Goal: Ask a question: Seek information or help from site administrators or community

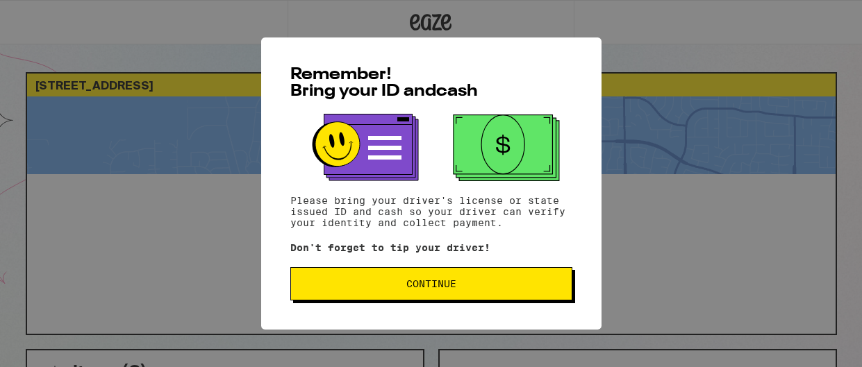
click at [423, 284] on span "Continue" at bounding box center [431, 284] width 50 height 10
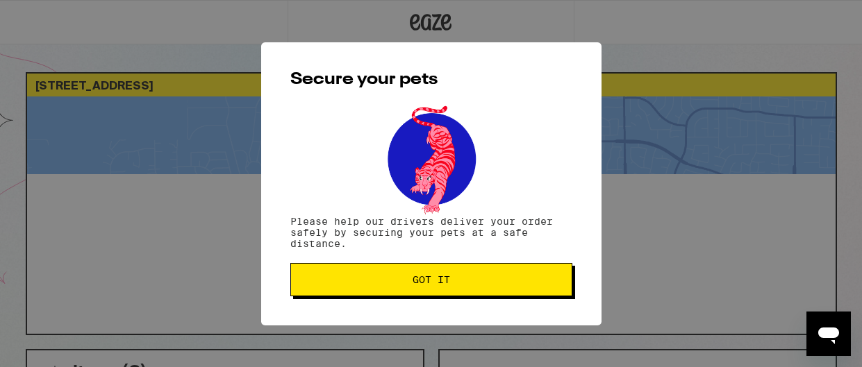
click at [423, 284] on span "Got it" at bounding box center [430, 280] width 37 height 10
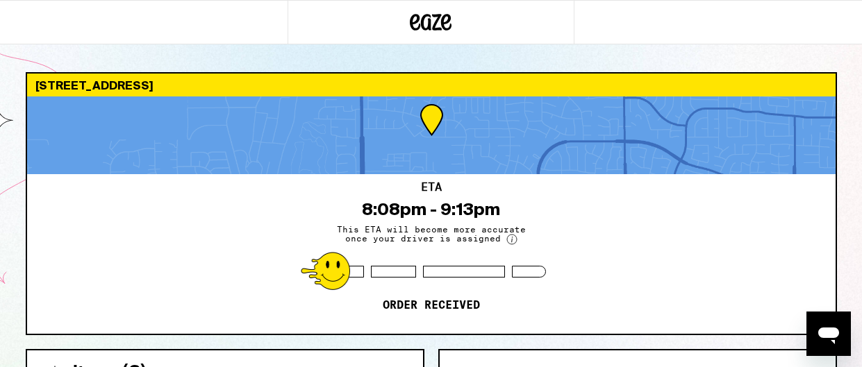
click at [826, 338] on icon "Open messaging window" at bounding box center [828, 333] width 25 height 25
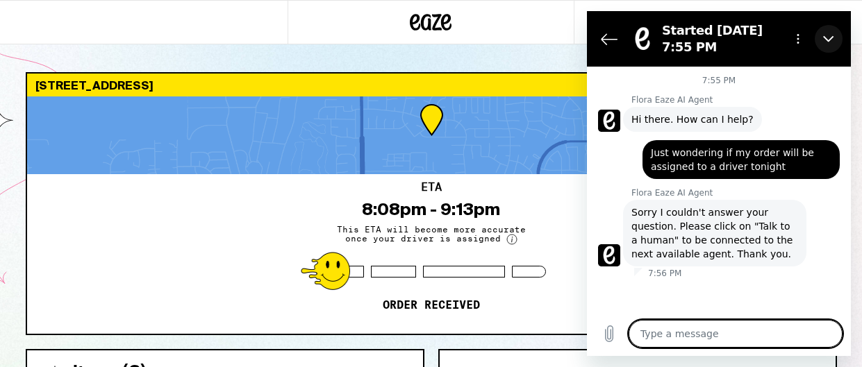
click at [828, 33] on icon "Close" at bounding box center [828, 38] width 11 height 11
type textarea "x"
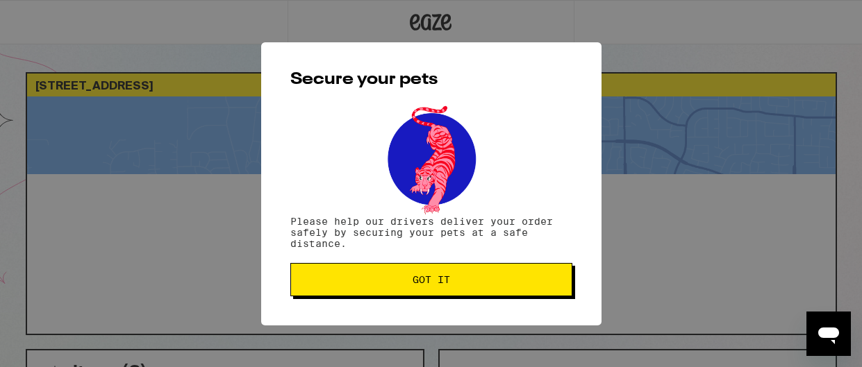
click at [476, 284] on span "Got it" at bounding box center [431, 280] width 258 height 10
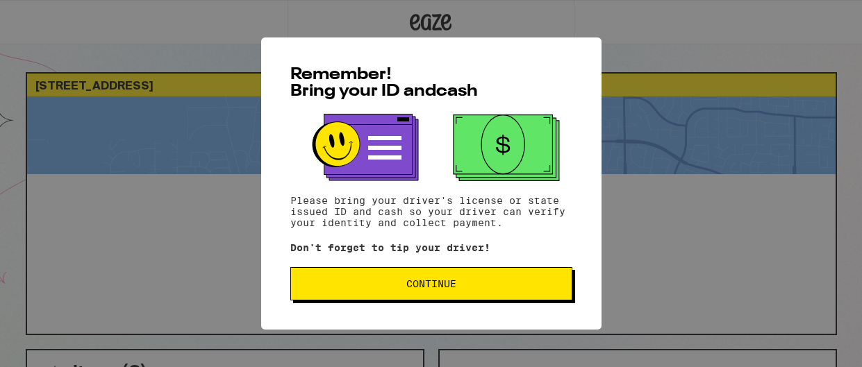
click at [446, 278] on button "Continue" at bounding box center [431, 283] width 282 height 33
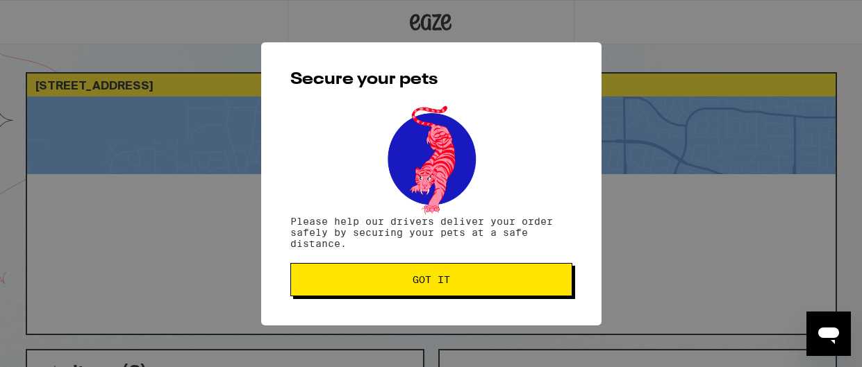
click at [446, 276] on span "Got it" at bounding box center [430, 280] width 37 height 10
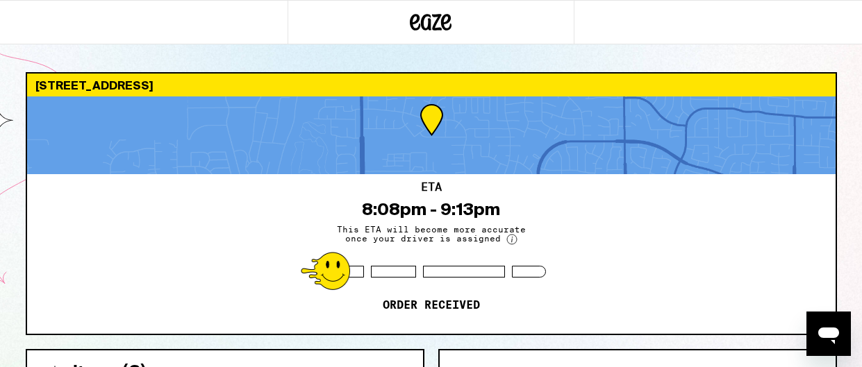
click at [827, 337] on icon "Open messaging window" at bounding box center [828, 336] width 21 height 17
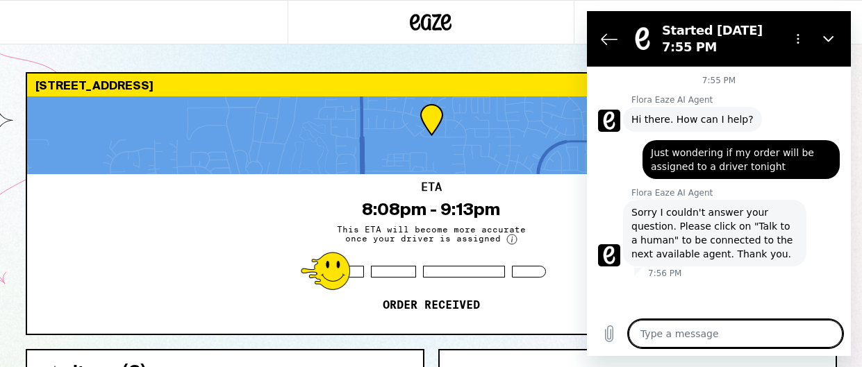
click at [702, 336] on textarea at bounding box center [735, 334] width 214 height 28
type textarea "P"
type textarea "x"
type textarea "Pl"
type textarea "x"
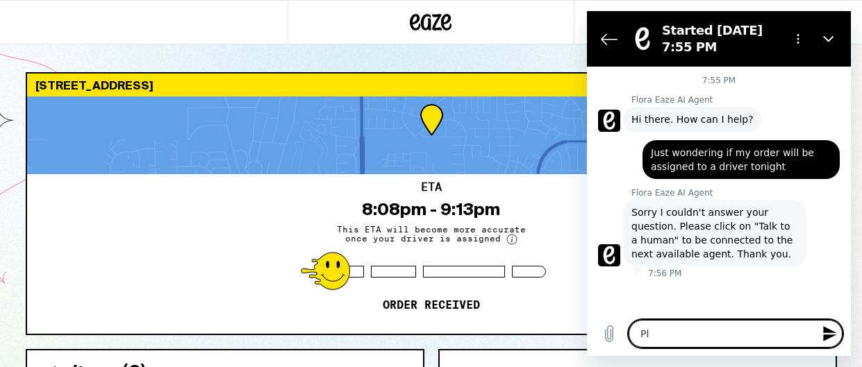
type textarea "Ple"
type textarea "x"
type textarea "Plea"
type textarea "x"
type textarea "Pleas"
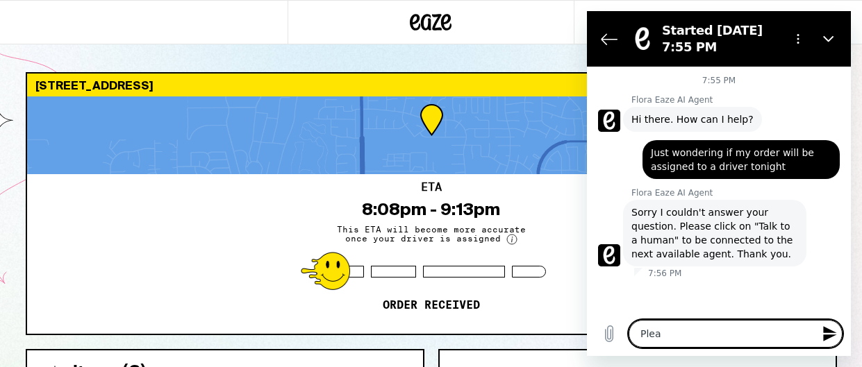
type textarea "x"
type textarea "Please"
type textarea "x"
type textarea "Please"
type textarea "x"
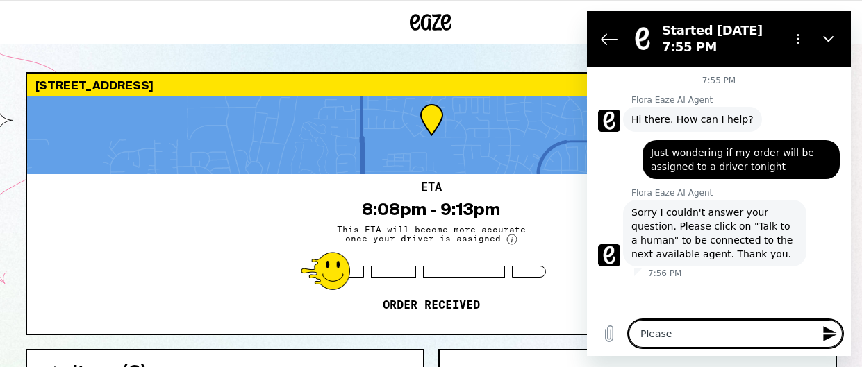
type textarea "Please c"
type textarea "x"
type textarea "Please ca"
type textarea "x"
type textarea "Please can"
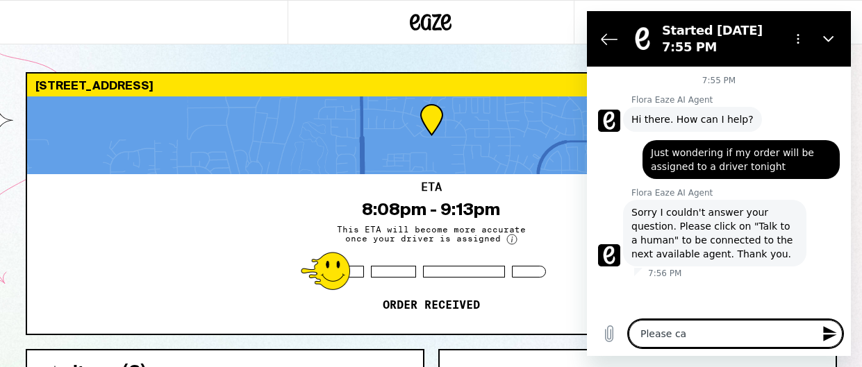
type textarea "x"
type textarea "Please canc"
type textarea "x"
type textarea "Please cance"
type textarea "x"
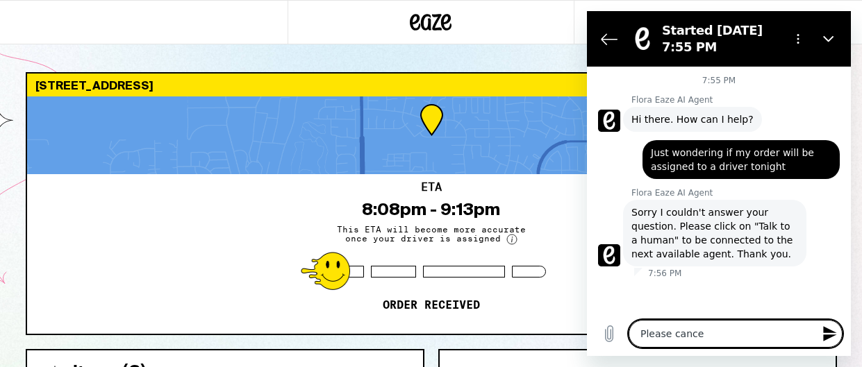
type textarea "Please cancel"
type textarea "x"
type textarea "Please cancel"
type textarea "x"
type textarea "Please cancel m"
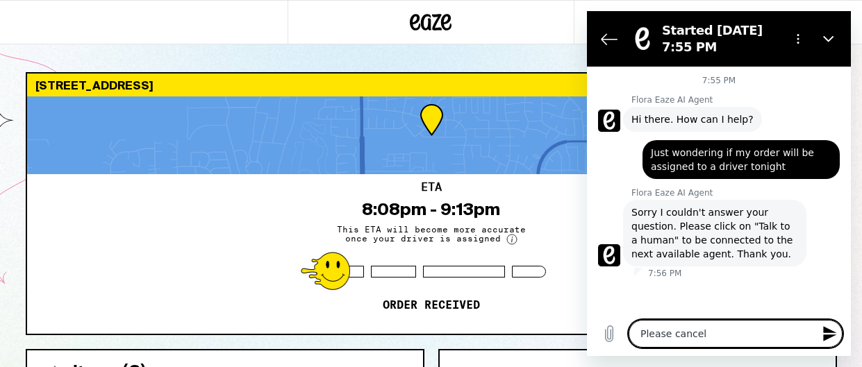
type textarea "x"
type textarea "Please cancel my"
type textarea "x"
type textarea "Please cancel my"
type textarea "x"
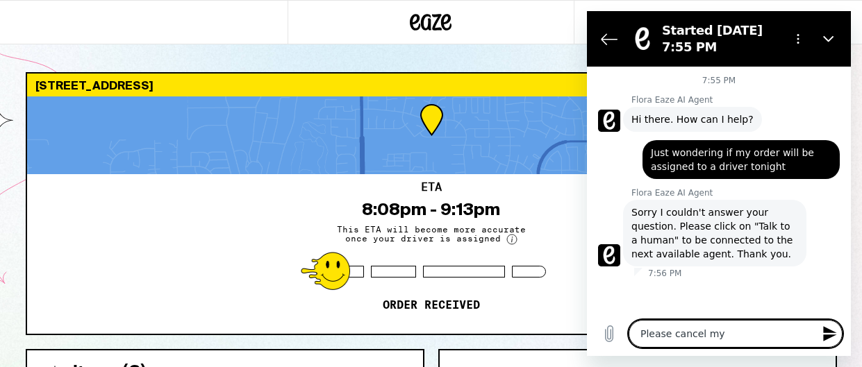
type textarea "Please cancel my o"
type textarea "x"
type textarea "Please cancel my or"
type textarea "x"
type textarea "Please cancel my ord"
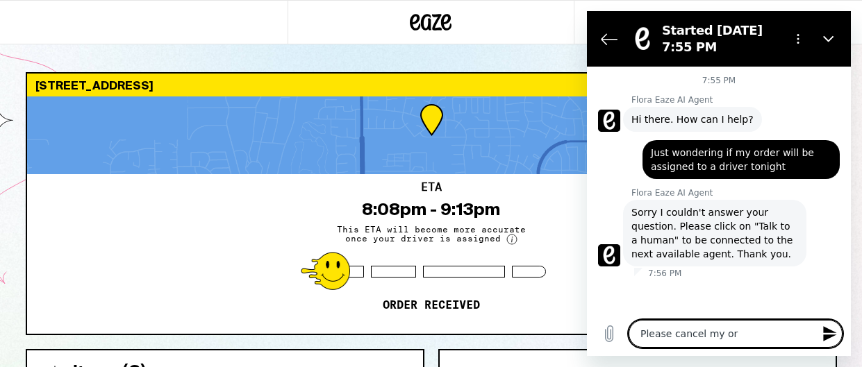
type textarea "x"
type textarea "Please cancel my orde"
type textarea "x"
type textarea "Please cancel my order"
type textarea "x"
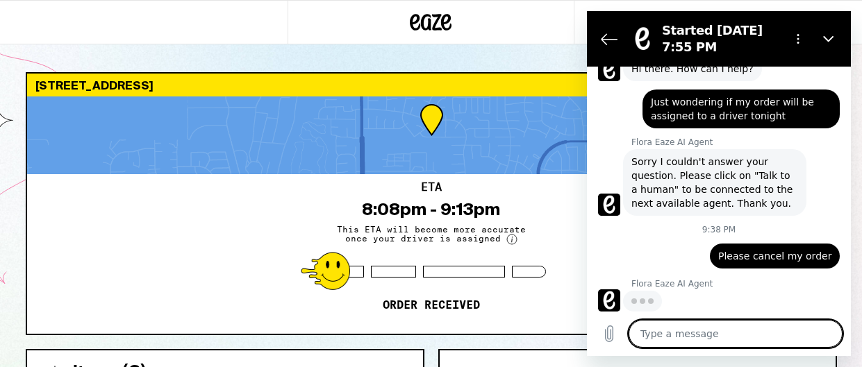
scroll to position [49, 0]
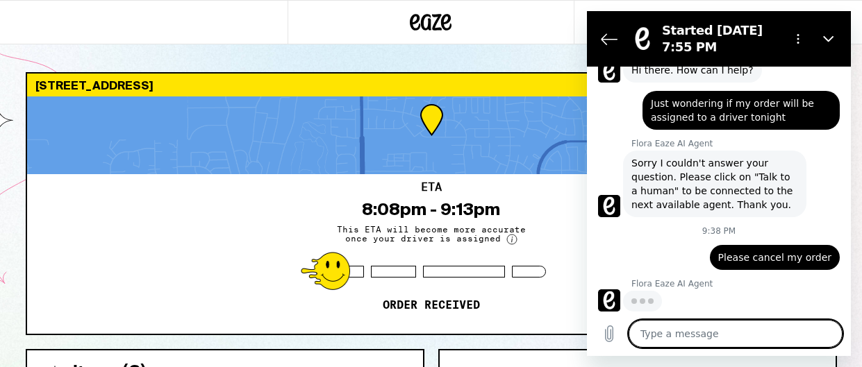
type textarea "x"
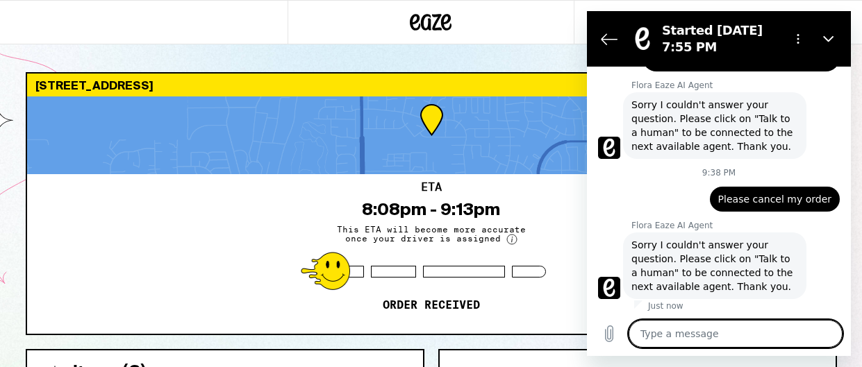
scroll to position [110, 0]
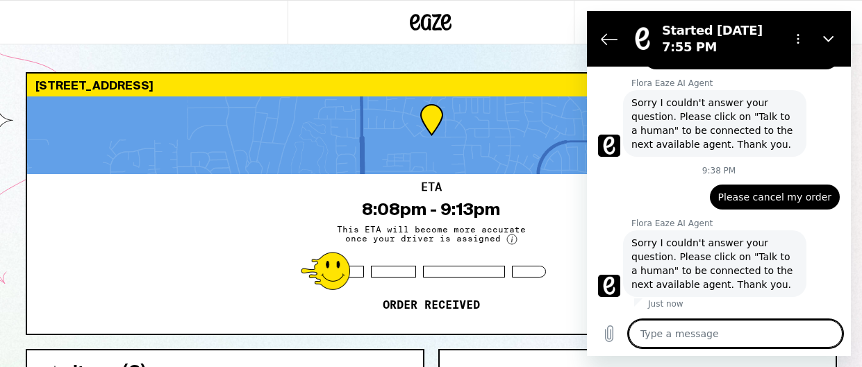
type textarea "C"
type textarea "x"
type textarea "Co"
type textarea "x"
type textarea "Con"
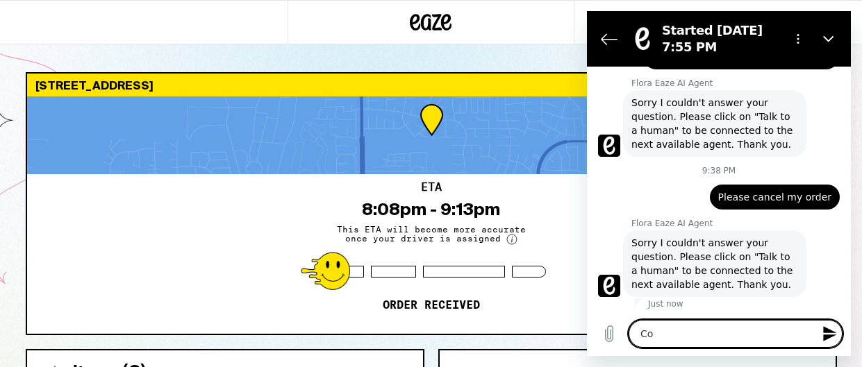
type textarea "x"
type textarea "Conn"
type textarea "x"
type textarea "Conne"
type textarea "x"
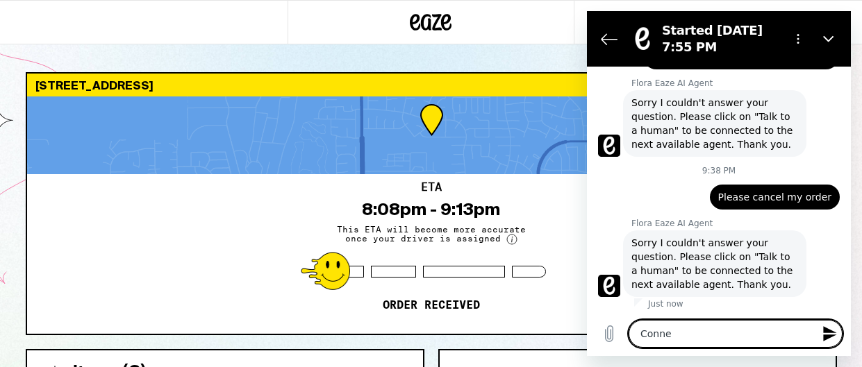
type textarea "Connec"
type textarea "x"
type textarea "Connect"
type textarea "x"
type textarea "Connect"
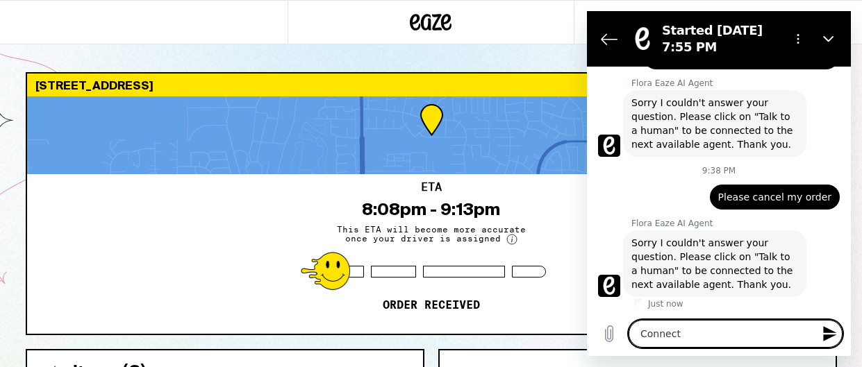
type textarea "x"
type textarea "Connect m"
type textarea "x"
type textarea "Connect me"
type textarea "x"
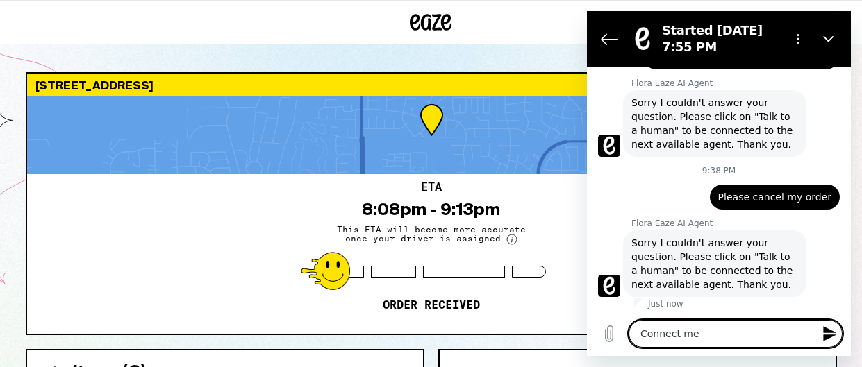
type textarea "Connect me"
type textarea "x"
type textarea "Connect me t"
type textarea "x"
type textarea "Connect me to"
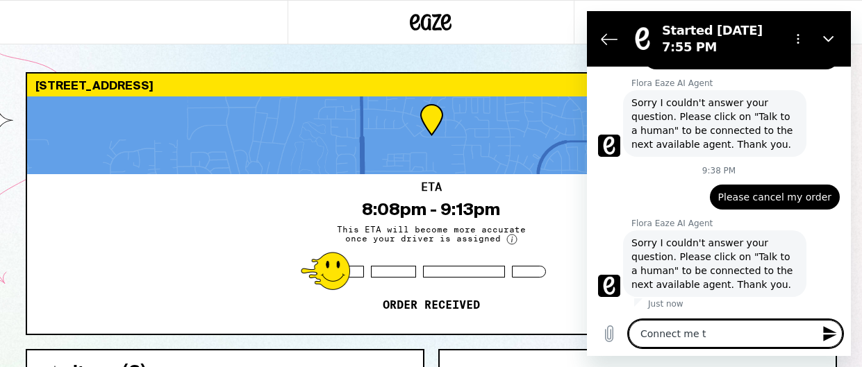
type textarea "x"
type textarea "Connect me to"
type textarea "x"
type textarea "Connect me to a"
type textarea "x"
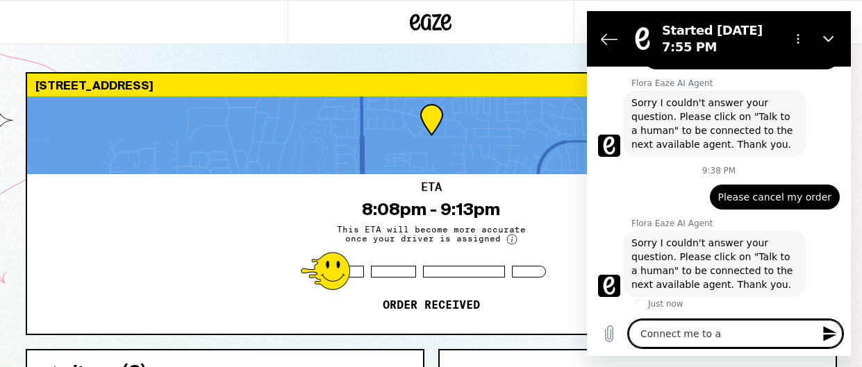
type textarea "Connect me to a"
type textarea "x"
type textarea "Connect me to a l"
type textarea "x"
type textarea "Connect me to a li"
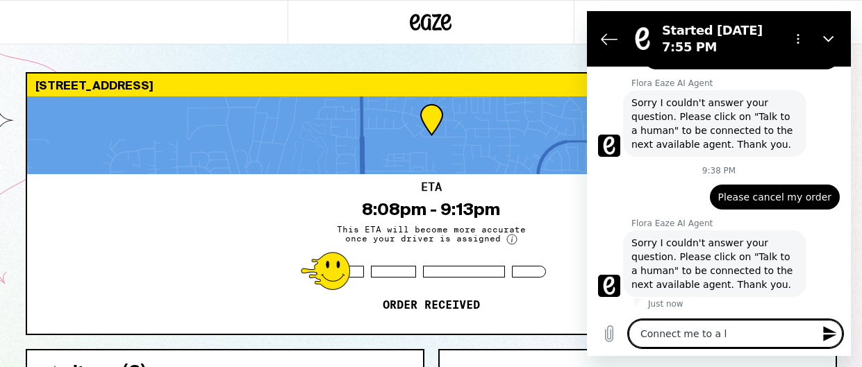
type textarea "x"
type textarea "Connect me to a liv"
type textarea "x"
type textarea "Connect me to a live"
type textarea "x"
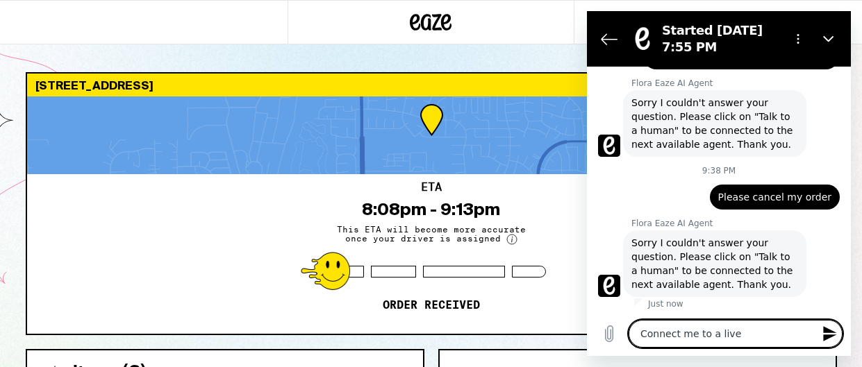
type textarea "Connect me to a live"
type textarea "x"
type textarea "Connect me to a live"
type textarea "x"
type textarea "Connect me to a liv"
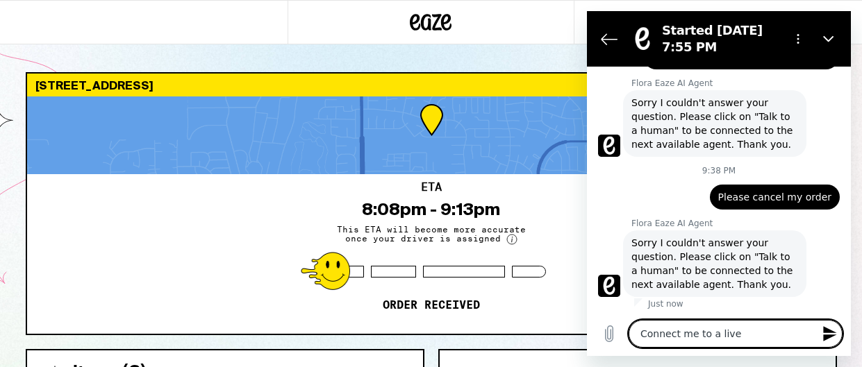
type textarea "x"
type textarea "Connect me to a li"
type textarea "x"
type textarea "Connect me to a l"
type textarea "x"
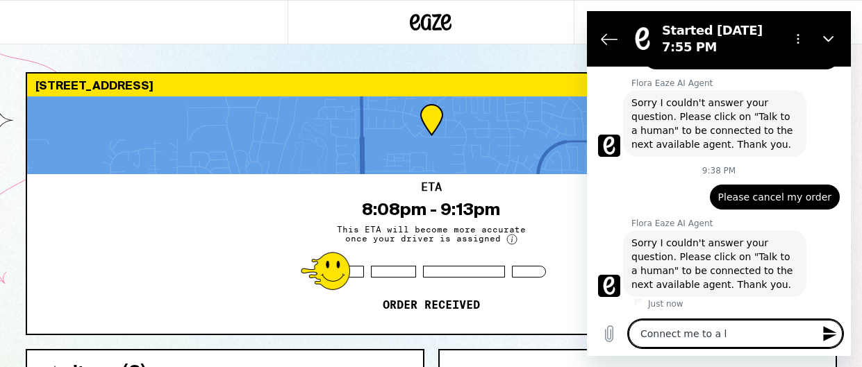
type textarea "Connect me to a"
type textarea "x"
type textarea "Connect me to a"
type textarea "x"
type textarea "Connect me to"
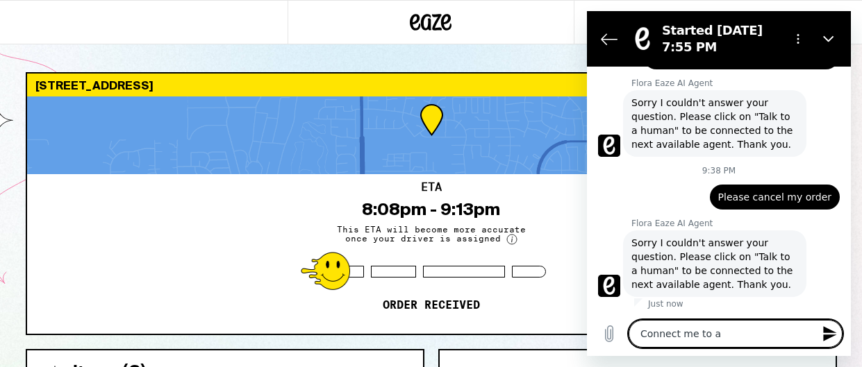
type textarea "x"
type textarea "Connect me to"
type textarea "x"
type textarea "Connect me t"
type textarea "x"
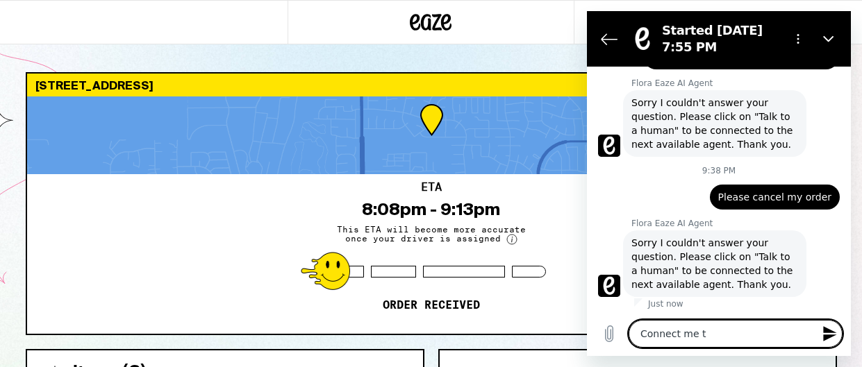
type textarea "Connect me"
type textarea "x"
type textarea "Connect me"
type textarea "x"
type textarea "Connect m"
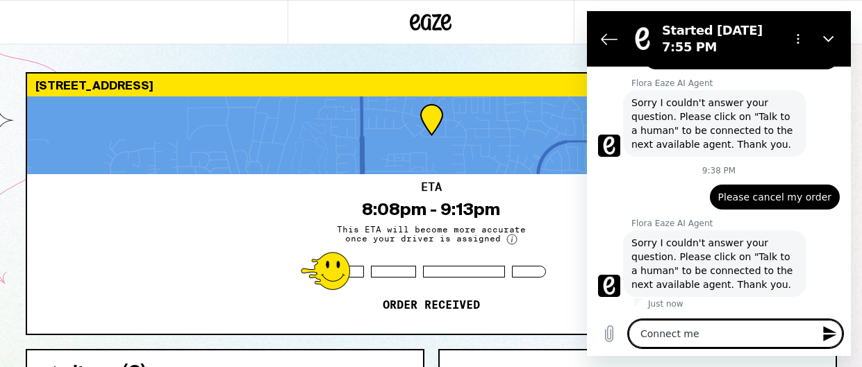
type textarea "x"
type textarea "Connect"
type textarea "x"
type textarea "Connect"
type textarea "x"
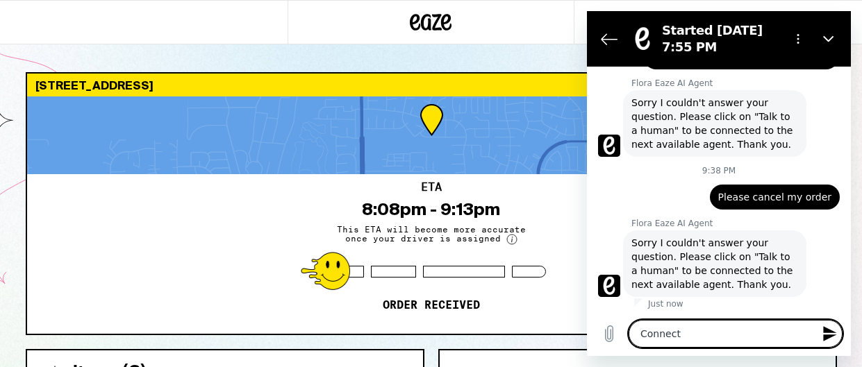
type textarea "Connec"
type textarea "x"
type textarea "Conne"
type textarea "x"
type textarea "Conn"
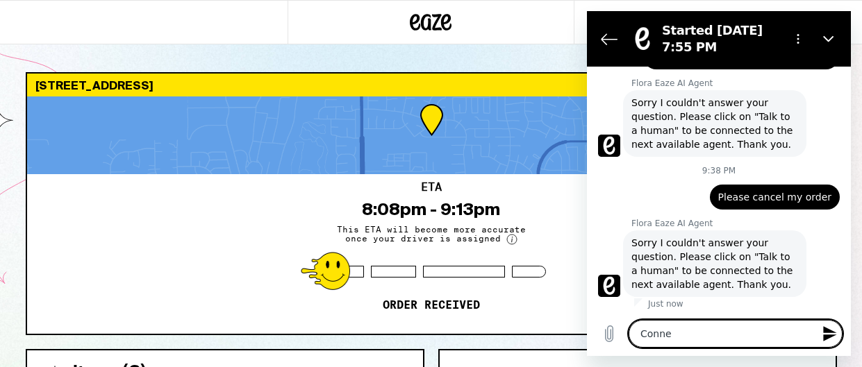
type textarea "x"
type textarea "Con"
type textarea "x"
type textarea "Co"
type textarea "x"
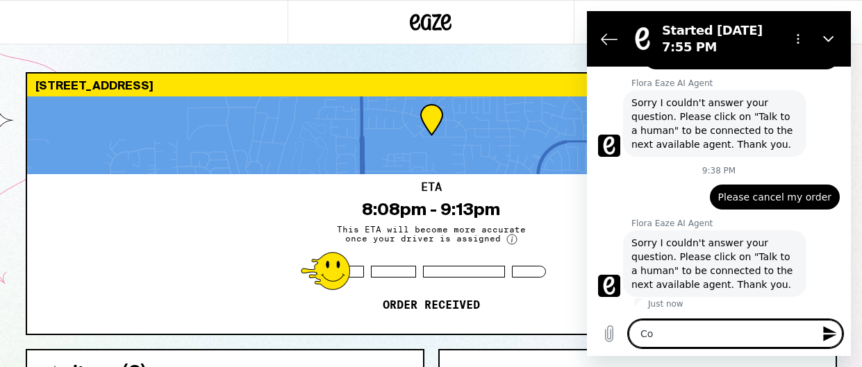
type textarea "C"
type textarea "x"
type textarea "t"
type textarea "x"
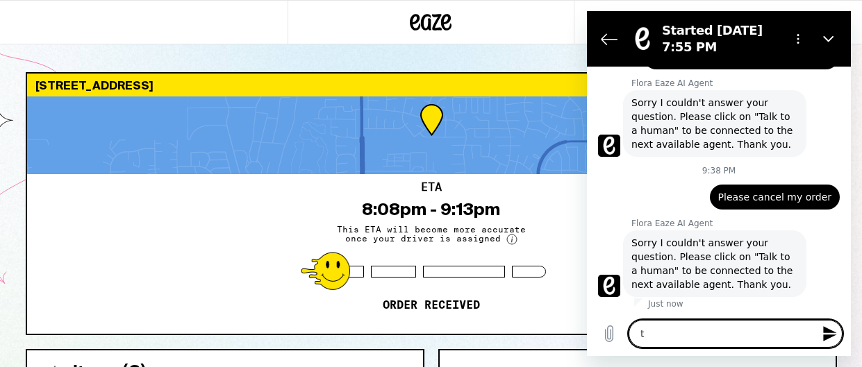
type textarea "ta"
type textarea "x"
type textarea "tal"
type textarea "x"
type textarea "talk"
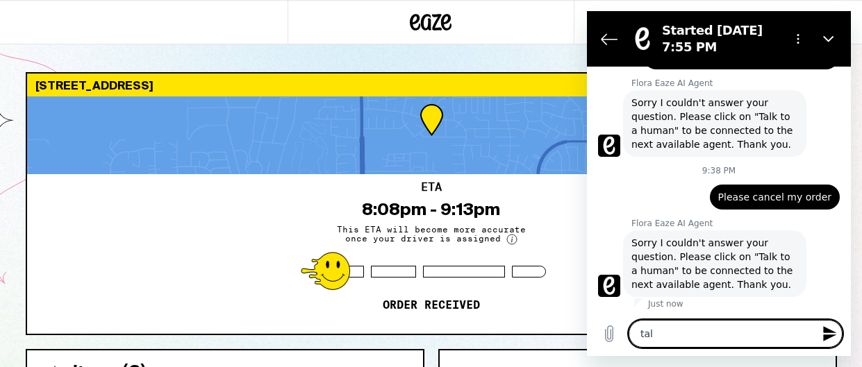
type textarea "x"
type textarea "talk"
type textarea "x"
type textarea "talk t"
type textarea "x"
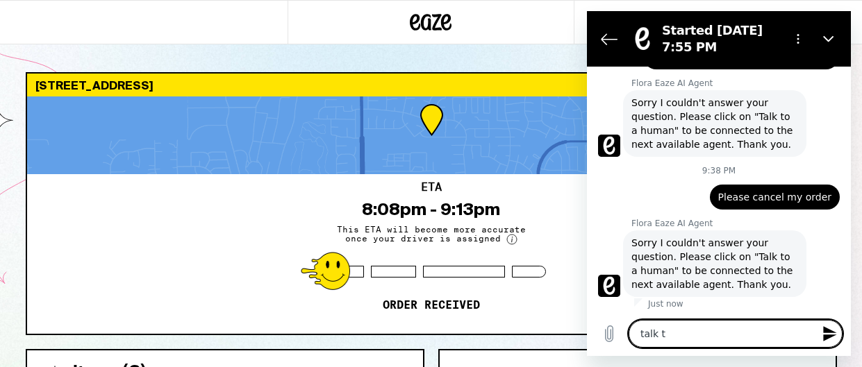
type textarea "talk to"
type textarea "x"
type textarea "talk to"
type textarea "x"
type textarea "talk to a"
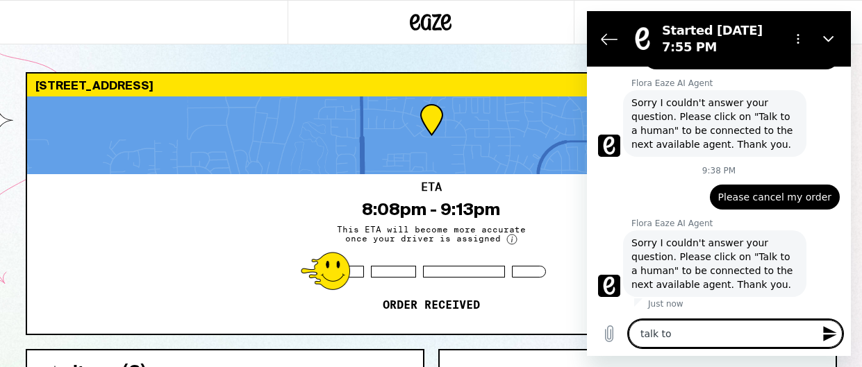
type textarea "x"
type textarea "talk to a"
type textarea "x"
type textarea "talk to a h"
type textarea "x"
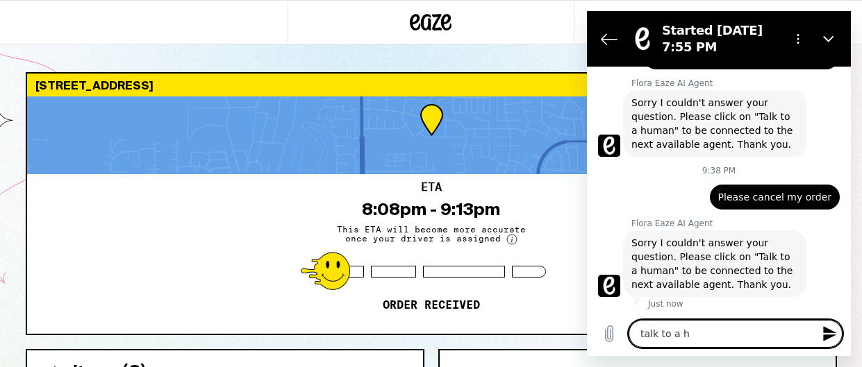
type textarea "talk to a hu"
type textarea "x"
type textarea "talk to a hum"
type textarea "x"
type textarea "talk to a huma"
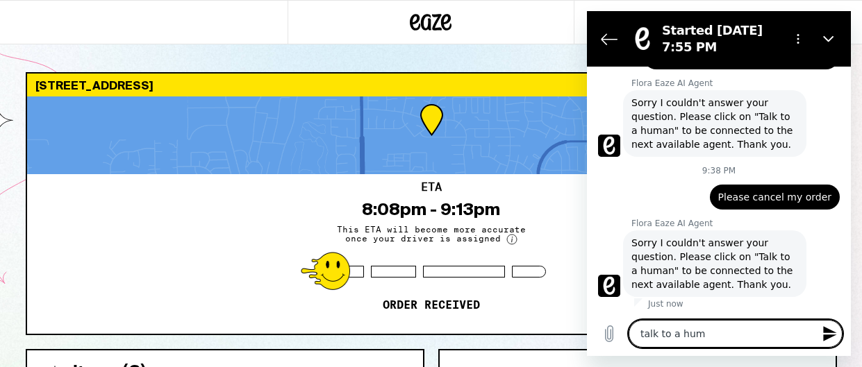
type textarea "x"
type textarea "talk to a human"
type textarea "x"
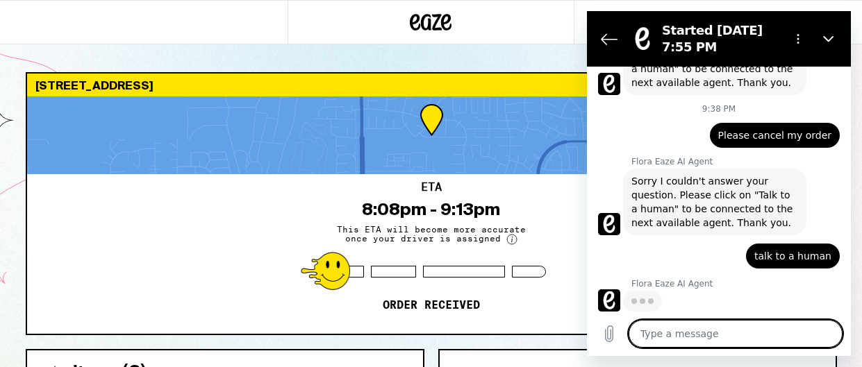
scroll to position [170, 0]
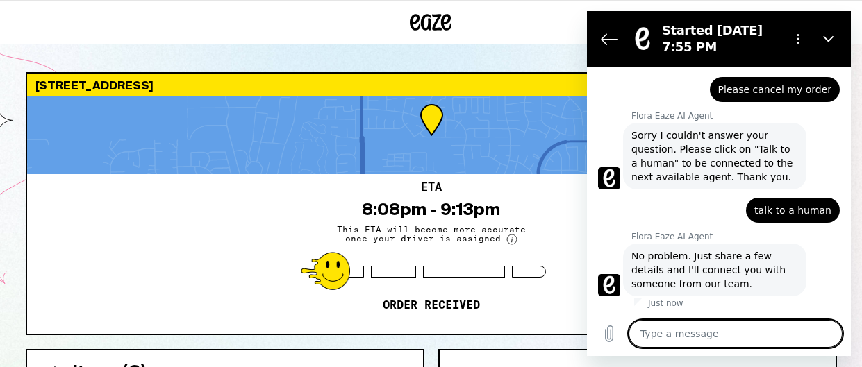
type textarea "x"
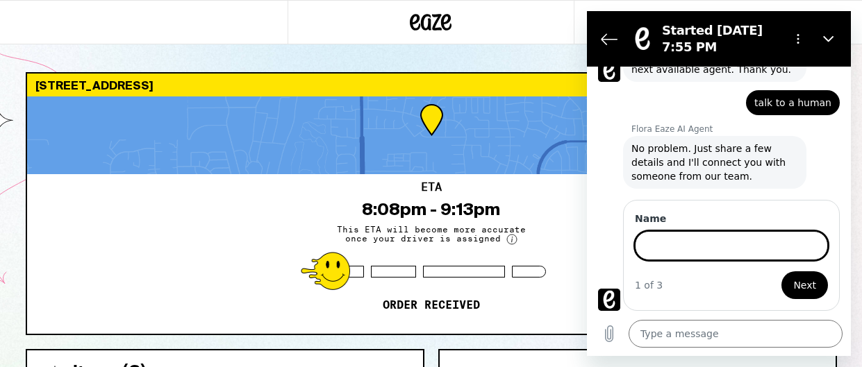
scroll to position [324, 0]
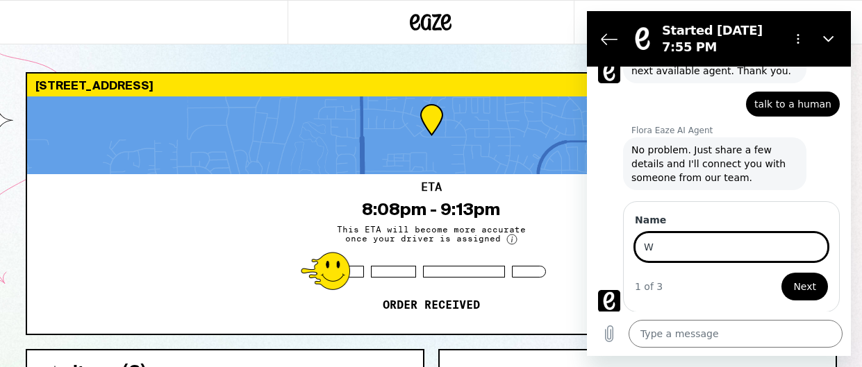
type input "[PERSON_NAME]"
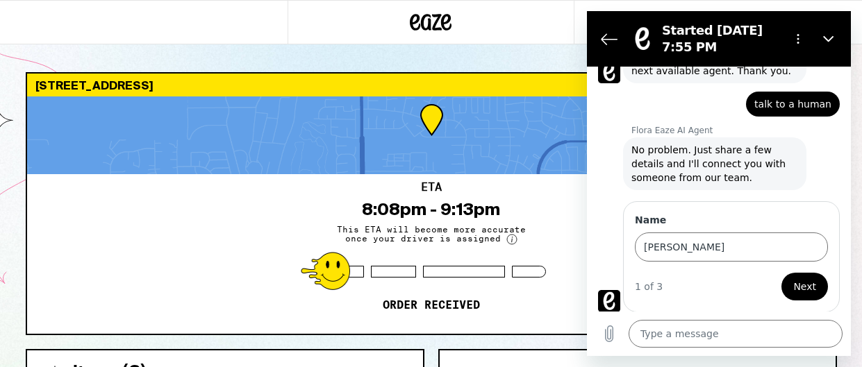
click at [805, 292] on span "Next" at bounding box center [804, 286] width 23 height 17
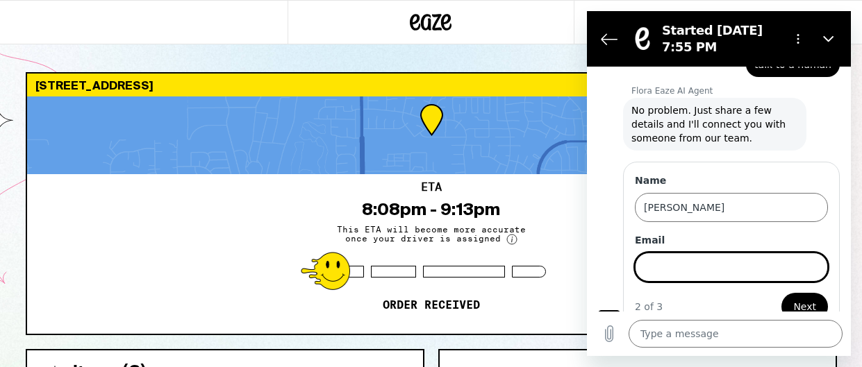
scroll to position [383, 0]
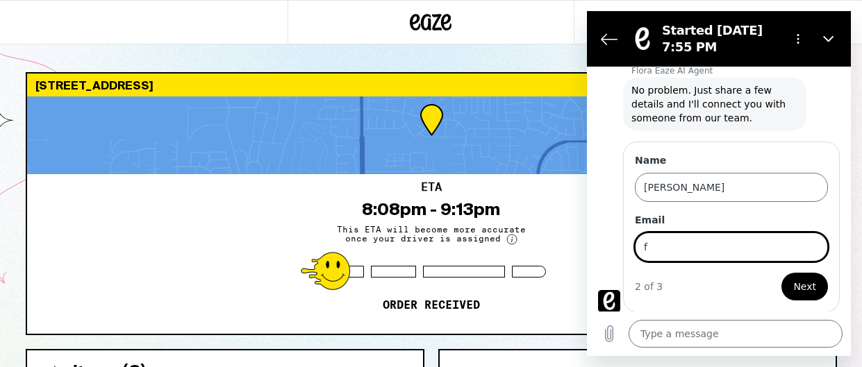
click at [702, 253] on input "f" at bounding box center [731, 247] width 193 height 29
type input "[EMAIL_ADDRESS][DOMAIN_NAME]"
click at [798, 280] on span "Next" at bounding box center [804, 286] width 23 height 17
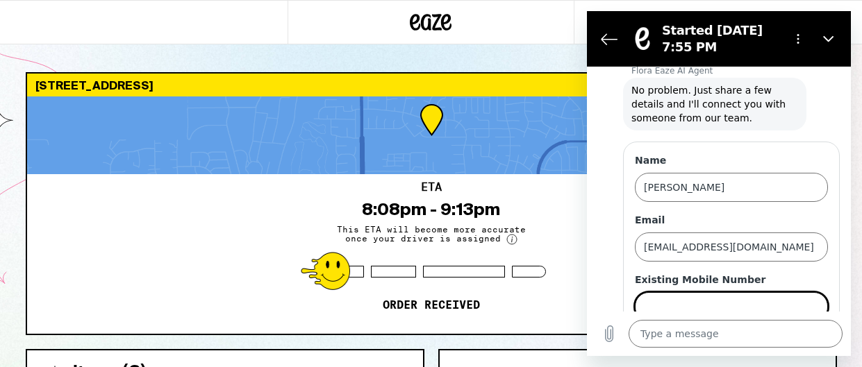
scroll to position [443, 0]
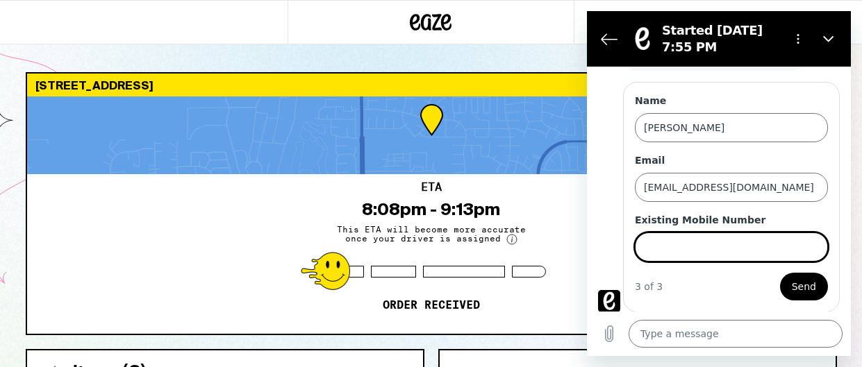
click at [712, 254] on input "Existing Mobile Number" at bounding box center [731, 247] width 193 height 29
type input "9162088618"
click at [806, 283] on span "Send" at bounding box center [803, 286] width 24 height 17
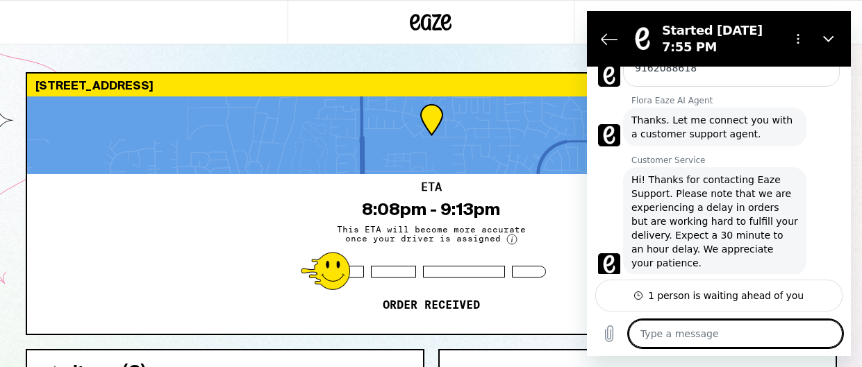
scroll to position [581, 0]
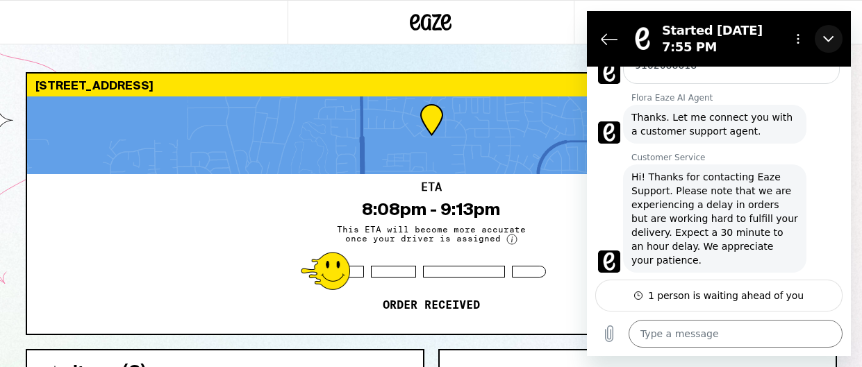
drag, startPoint x: 823, startPoint y: 37, endPoint x: 1409, endPoint y: 48, distance: 586.1
click at [823, 37] on icon "Close" at bounding box center [828, 39] width 10 height 6
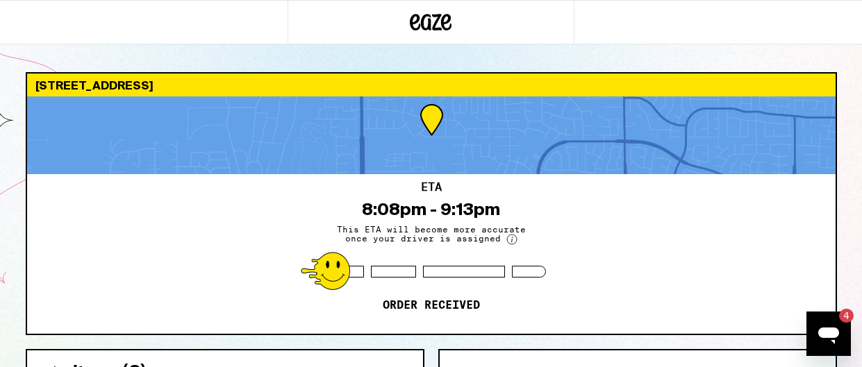
scroll to position [0, 0]
click at [826, 330] on icon "Open messaging window, 4 unread messages" at bounding box center [828, 336] width 21 height 17
type textarea "x"
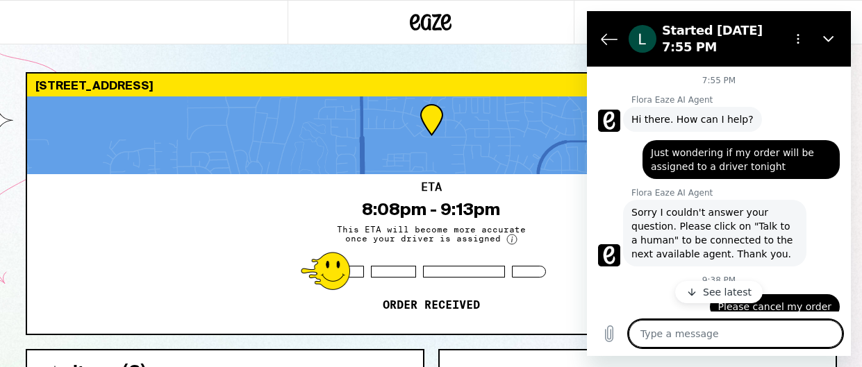
click at [700, 292] on button "See latest" at bounding box center [718, 292] width 87 height 22
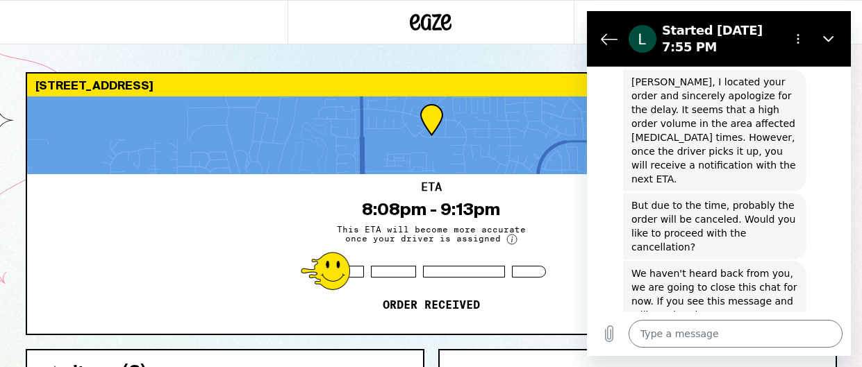
scroll to position [929, 0]
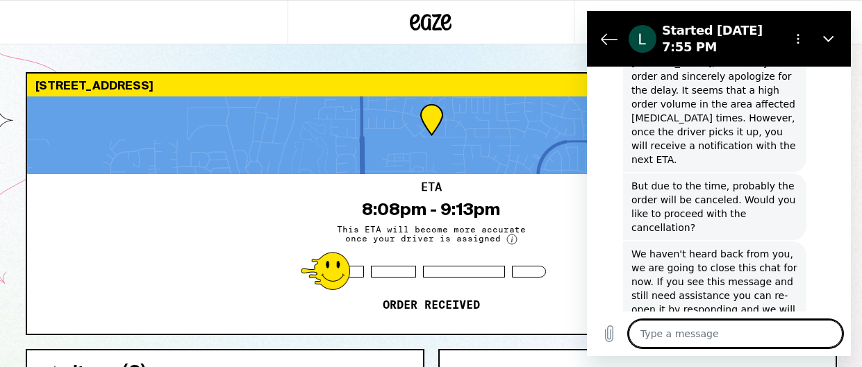
click at [729, 344] on textarea at bounding box center [735, 334] width 214 height 28
type textarea "P"
type textarea "x"
type textarea "Pl"
type textarea "x"
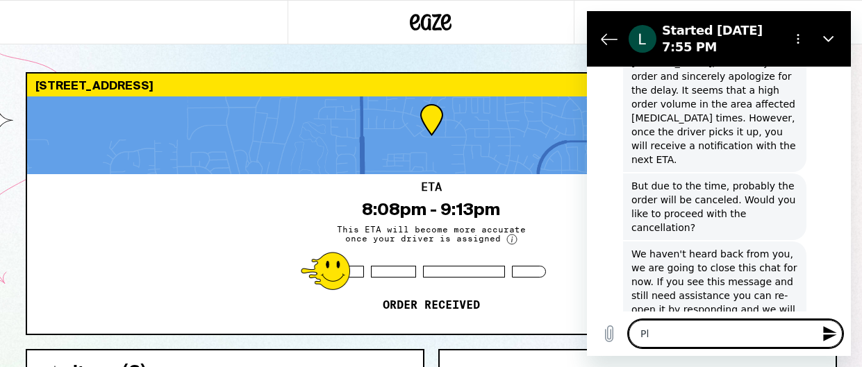
type textarea "Ple"
type textarea "x"
type textarea "Plea"
type textarea "x"
type textarea "Pleas"
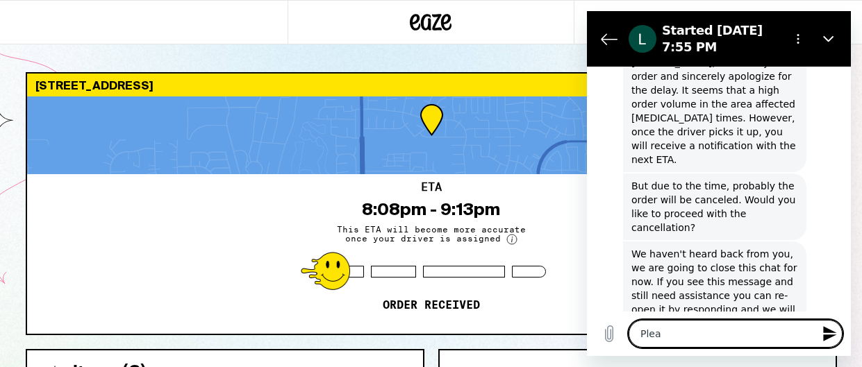
type textarea "x"
type textarea "Please"
type textarea "x"
type textarea "Please"
type textarea "x"
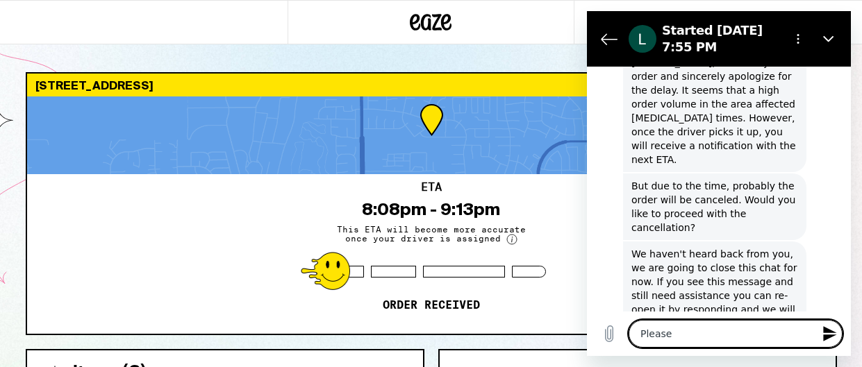
type textarea "Please c"
type textarea "x"
type textarea "Please ca"
type textarea "x"
type textarea "Please can"
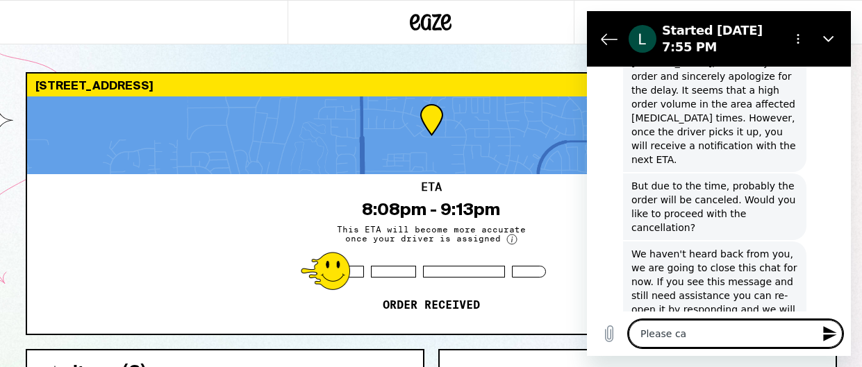
type textarea "x"
type textarea "Please canc"
type textarea "x"
type textarea "Please cance"
type textarea "x"
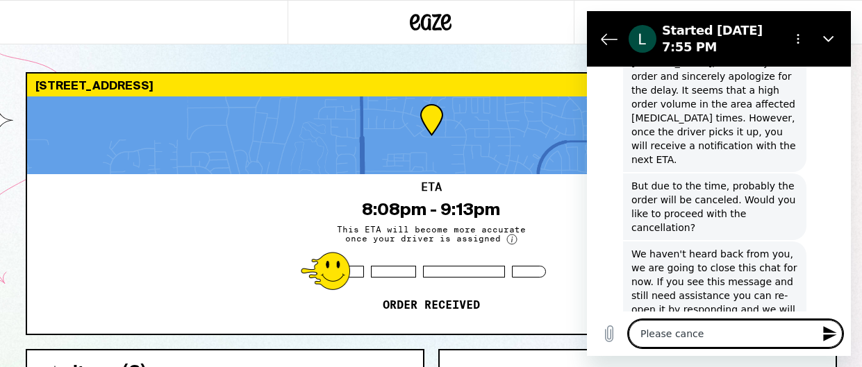
type textarea "Please cancel"
type textarea "x"
type textarea "Please cancel"
type textarea "x"
type textarea "Please cancel t"
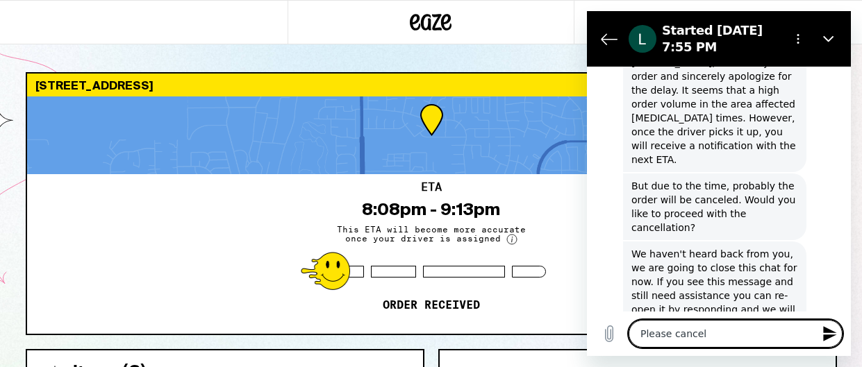
type textarea "x"
type textarea "Please cancel th"
type textarea "x"
type textarea "Please cancel thi"
type textarea "x"
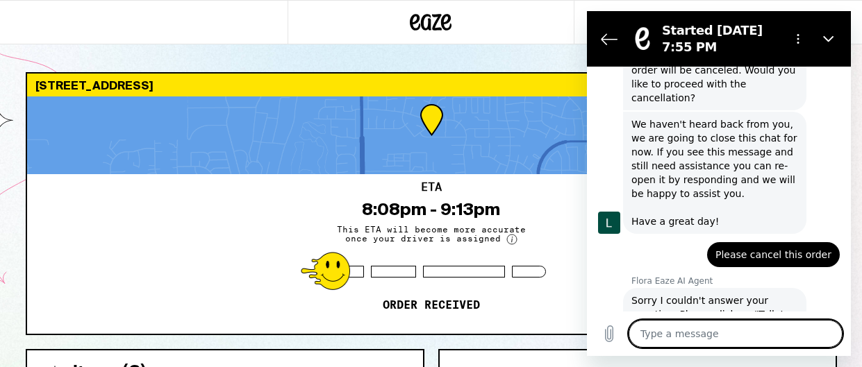
scroll to position [1061, 0]
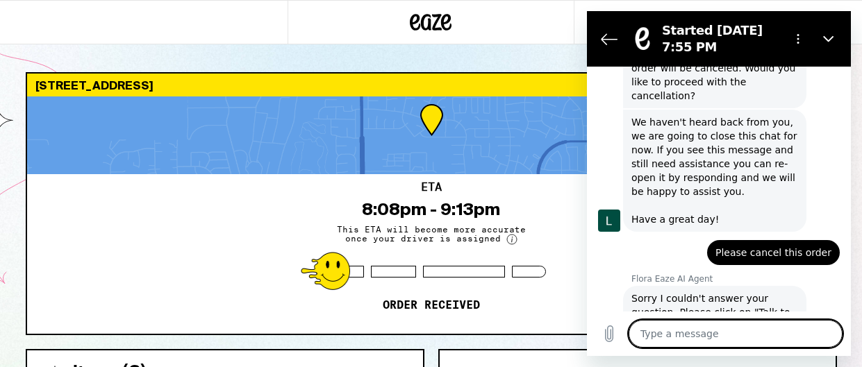
click at [718, 337] on textarea at bounding box center [735, 334] width 214 height 28
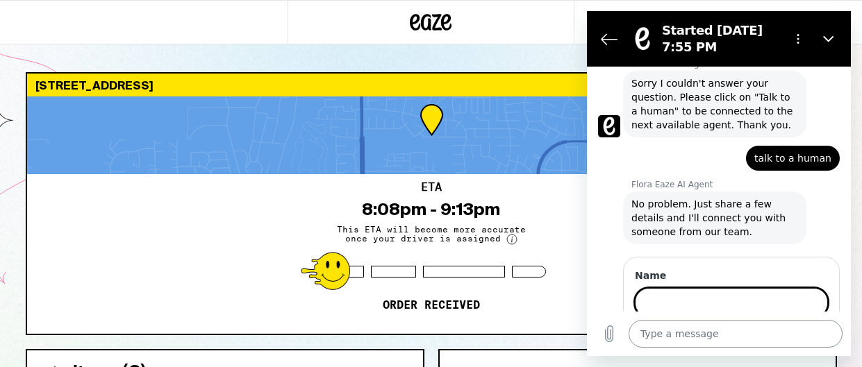
scroll to position [1275, 0]
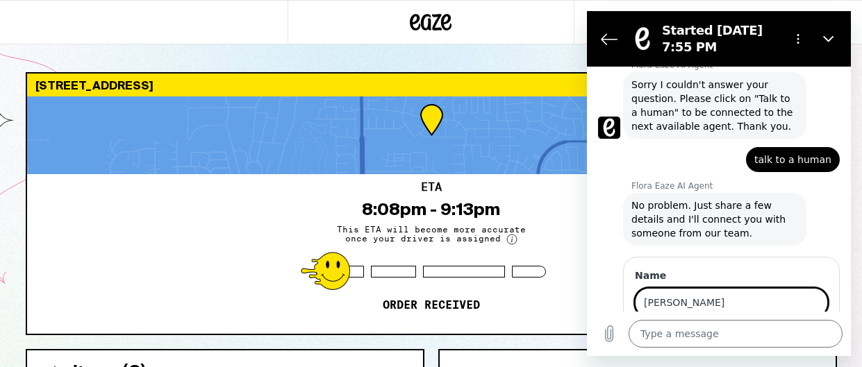
click at [809, 334] on span "Next" at bounding box center [804, 342] width 23 height 17
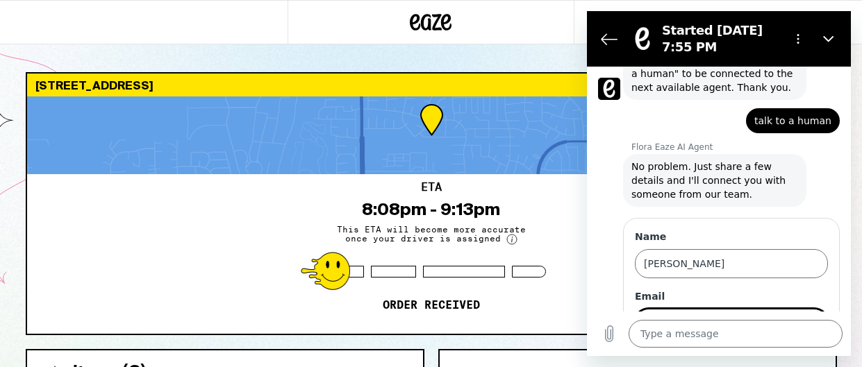
scroll to position [1334, 0]
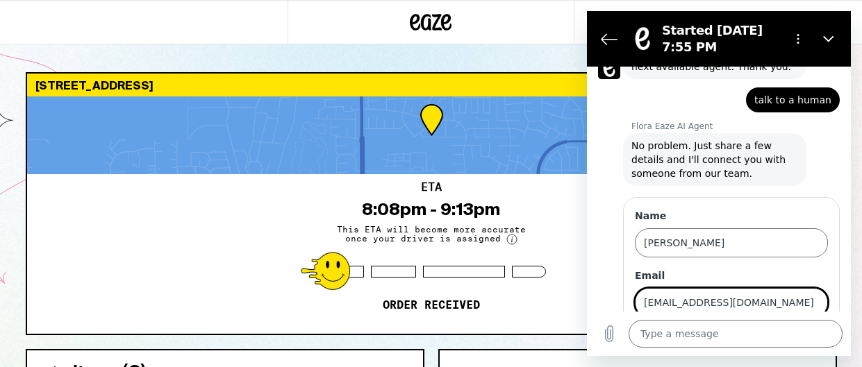
click at [806, 334] on span "Next" at bounding box center [804, 342] width 23 height 17
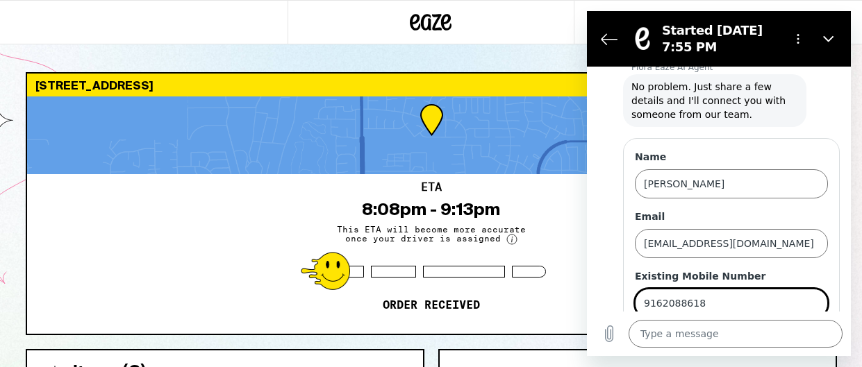
click at [800, 335] on span "Send" at bounding box center [803, 343] width 24 height 17
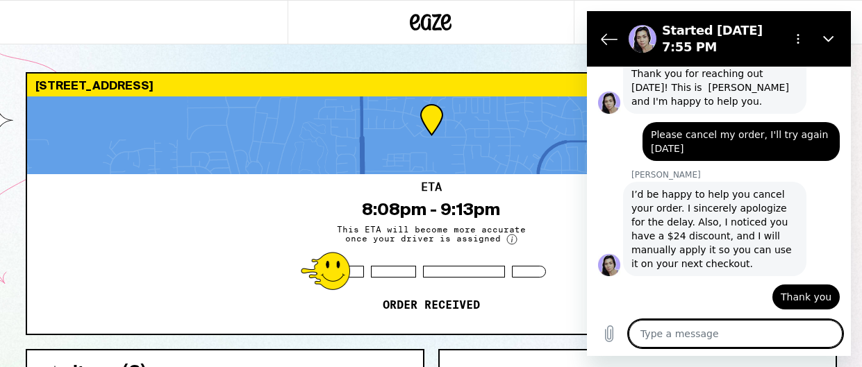
scroll to position [1851, 0]
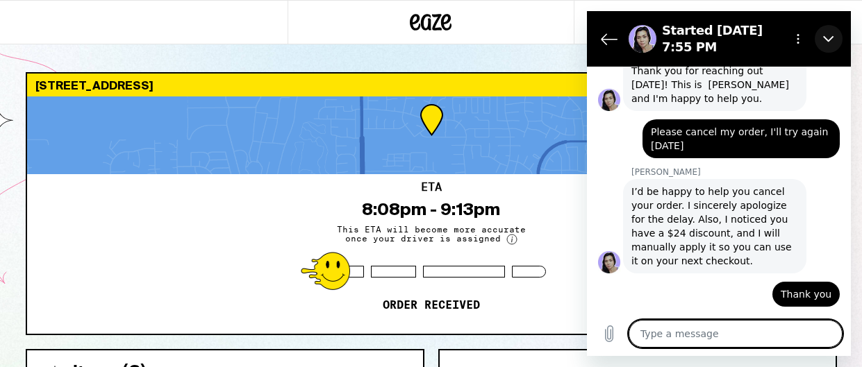
click at [825, 36] on icon "Close" at bounding box center [828, 38] width 11 height 11
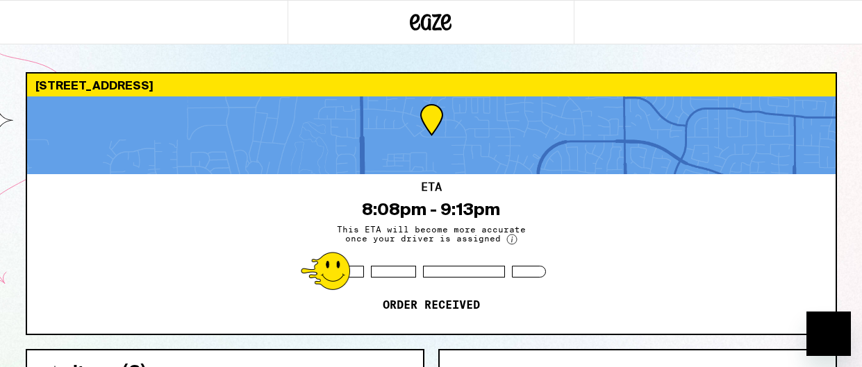
scroll to position [1840, 0]
